Goal: Information Seeking & Learning: Learn about a topic

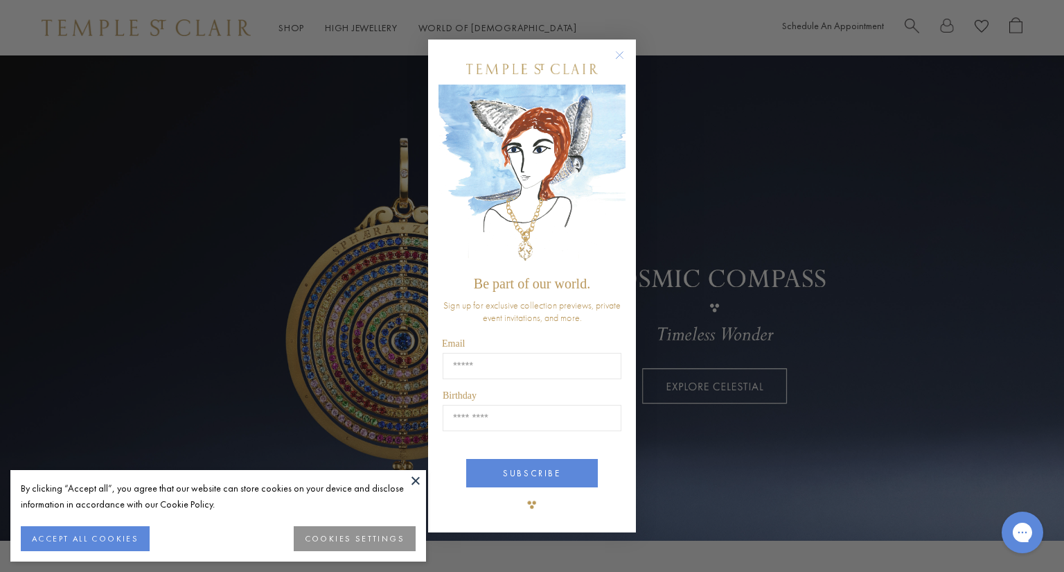
click at [621, 50] on circle "Close dialog" at bounding box center [620, 54] width 17 height 17
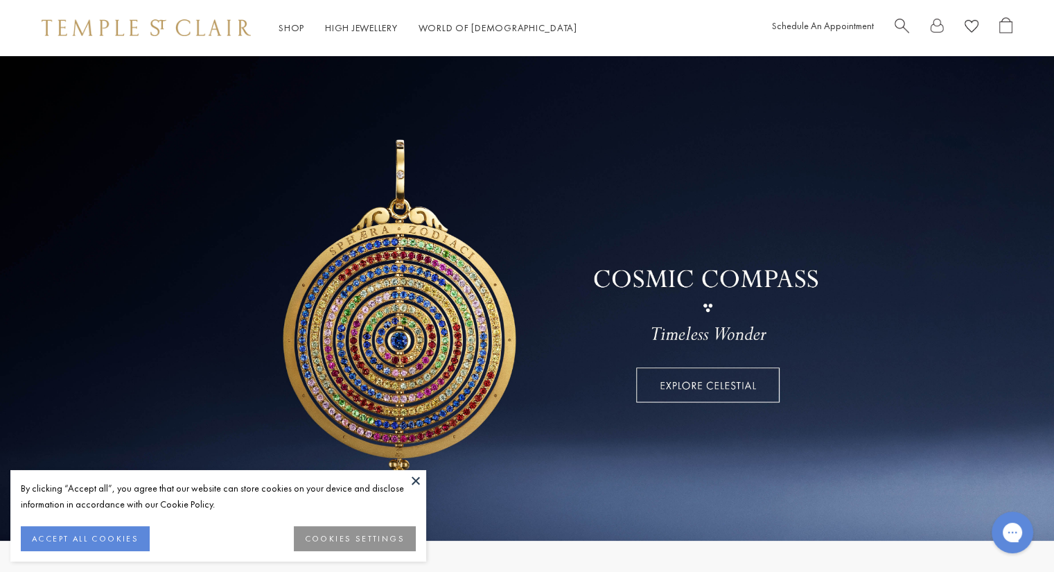
click at [416, 477] on button at bounding box center [415, 480] width 21 height 21
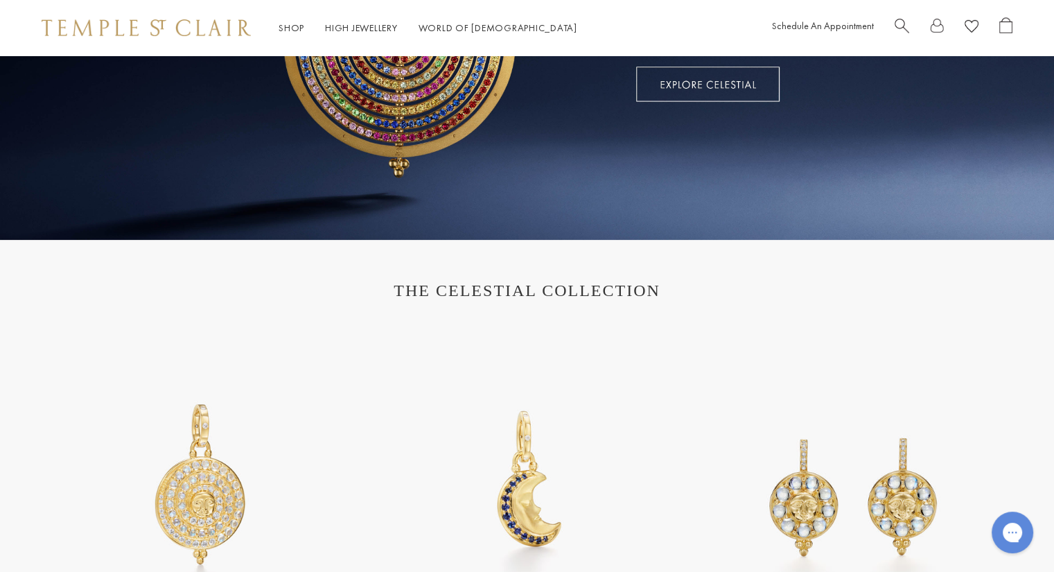
scroll to position [208, 0]
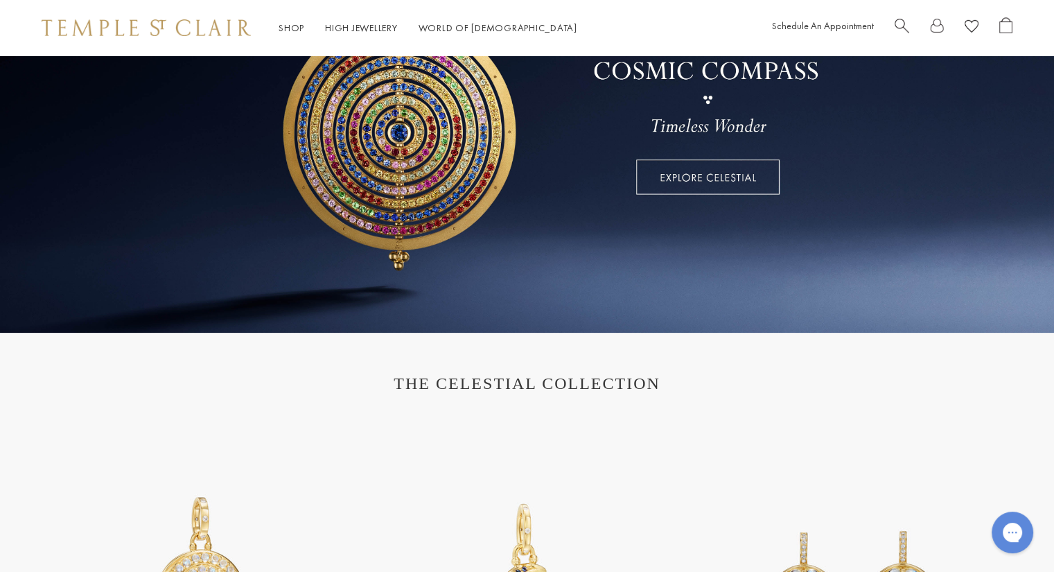
click at [529, 385] on h1 "THE CELESTIAL COLLECTION" at bounding box center [526, 383] width 943 height 19
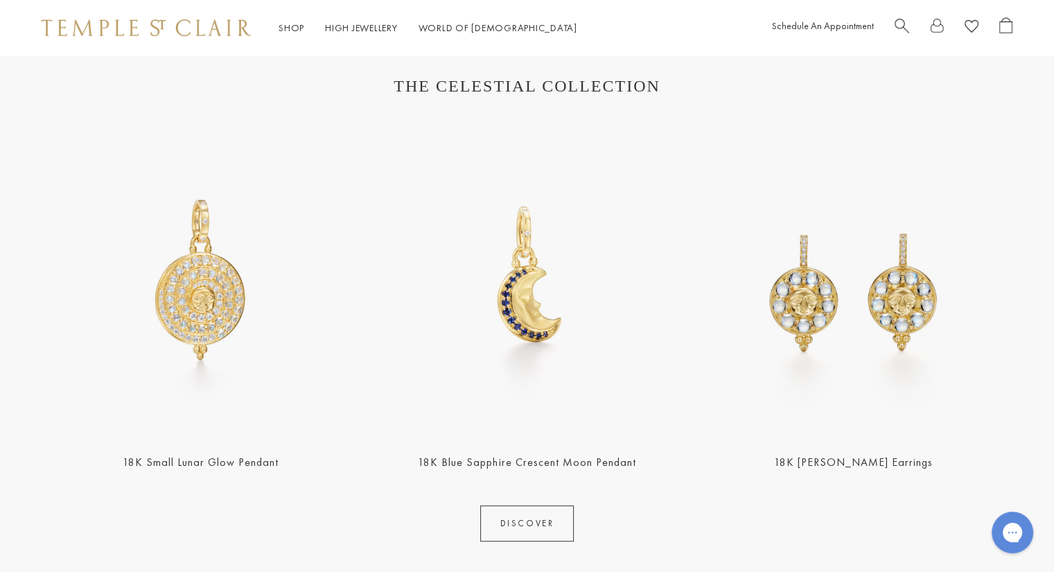
scroll to position [554, 0]
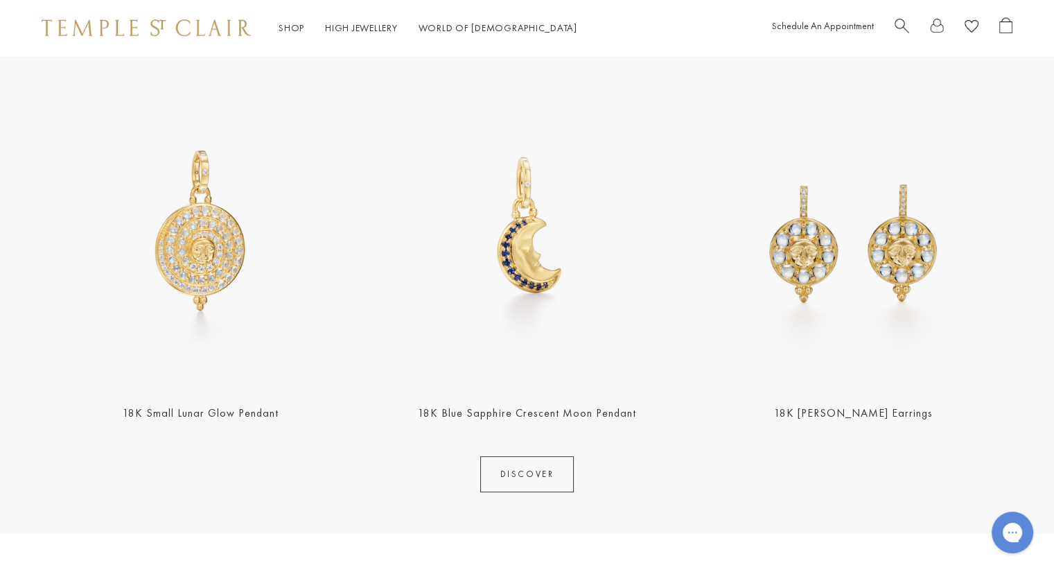
click at [516, 469] on link "DISCOVER" at bounding box center [527, 474] width 94 height 36
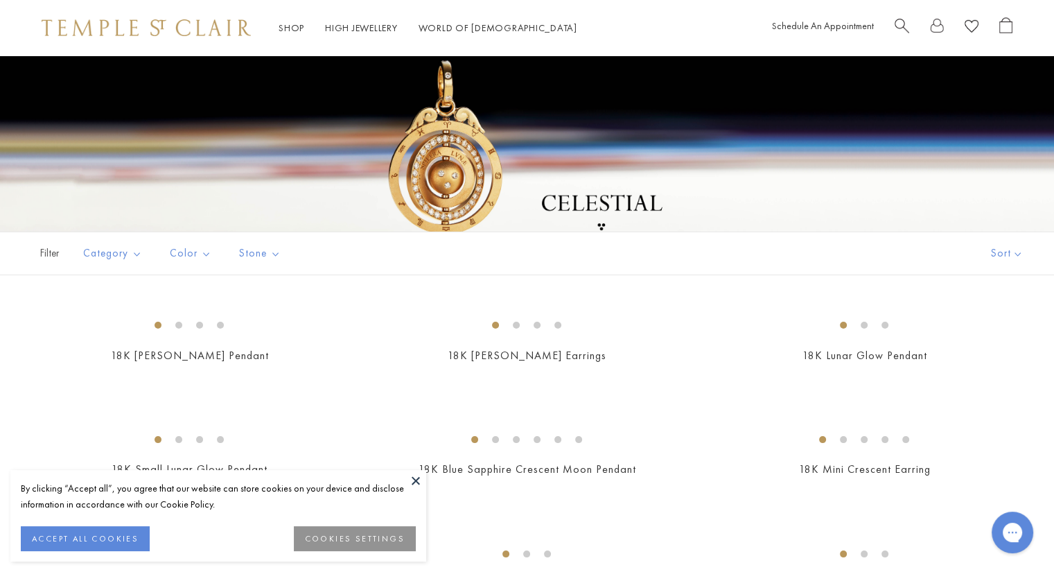
scroll to position [139, 0]
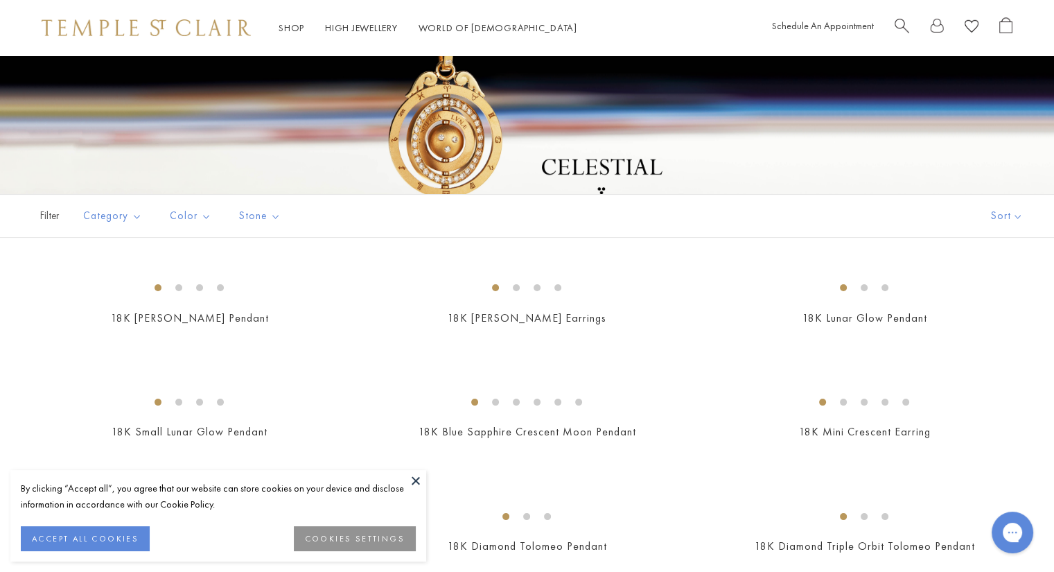
click at [414, 477] on button at bounding box center [415, 480] width 21 height 21
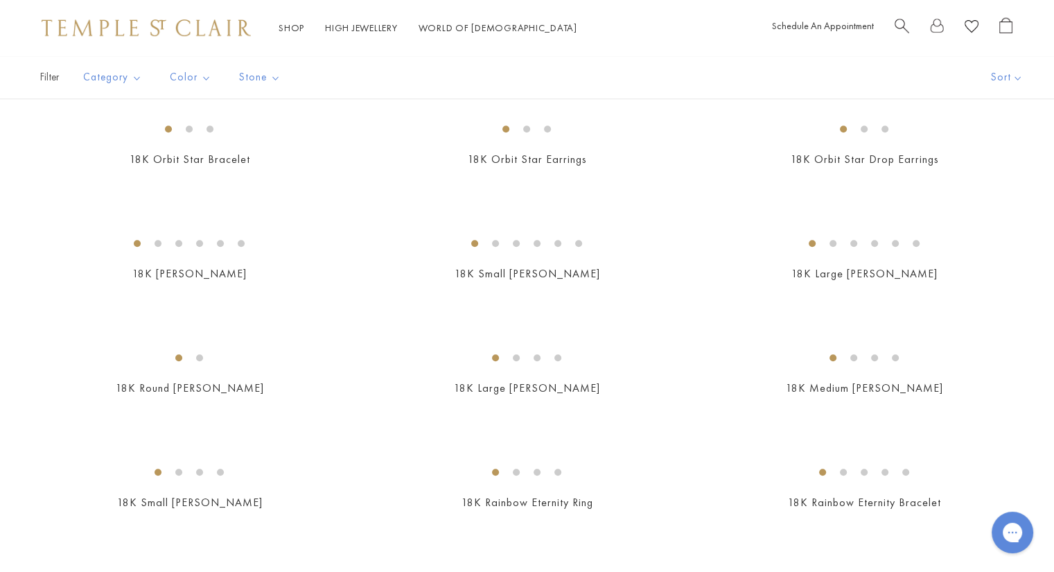
scroll to position [1109, 0]
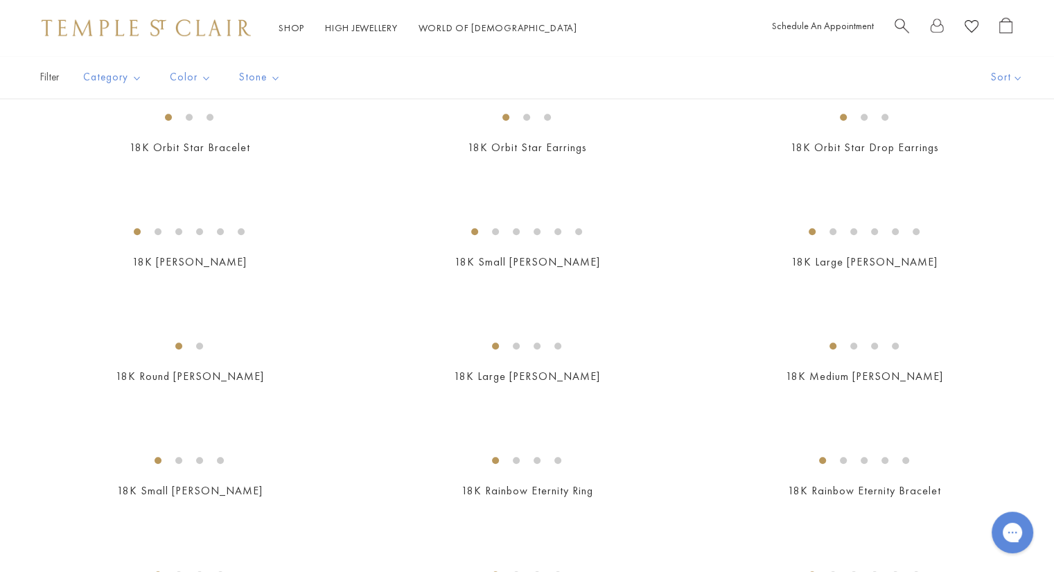
click at [0, 0] on img at bounding box center [0, 0] width 0 height 0
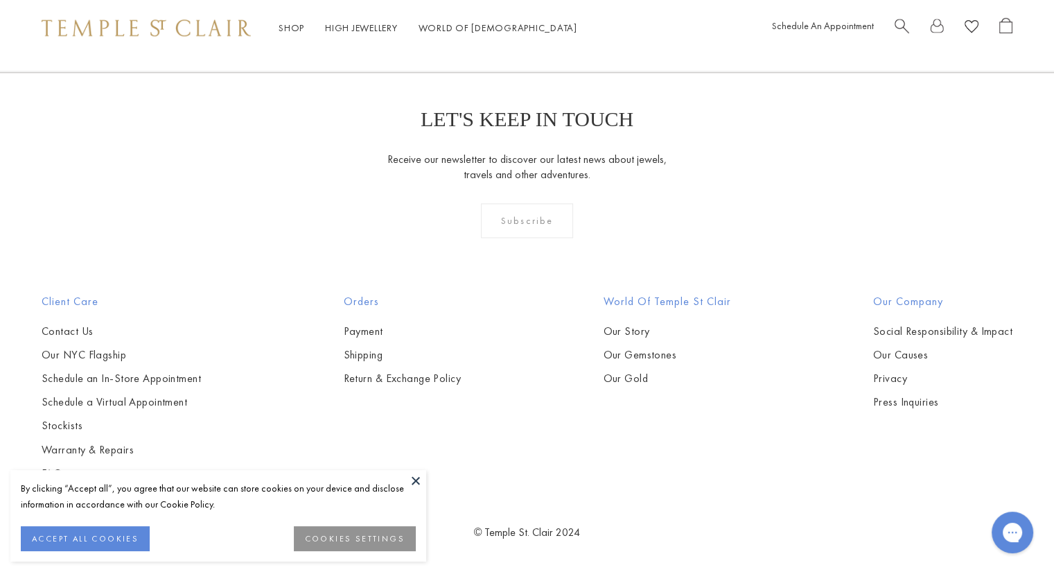
scroll to position [6167, 0]
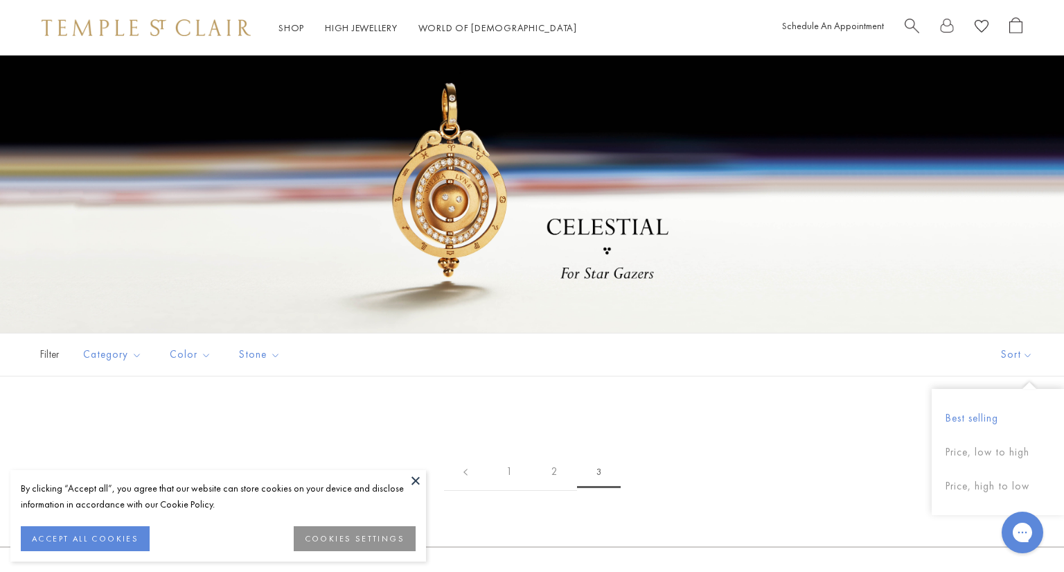
click at [976, 414] on button "Best selling" at bounding box center [998, 418] width 132 height 34
